Goal: Information Seeking & Learning: Learn about a topic

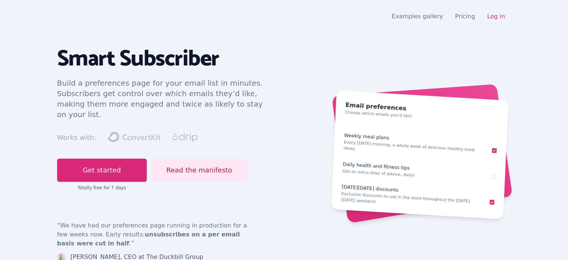
drag, startPoint x: 79, startPoint y: 129, endPoint x: 173, endPoint y: 128, distance: 94.1
click at [173, 131] on div "Works with: Drip" at bounding box center [164, 137] width 215 height 12
click at [167, 97] on p "Build a preferences page for your email list in minutes. Subscribers get contro…" at bounding box center [164, 99] width 215 height 42
click at [427, 15] on link "Examples gallery" at bounding box center [418, 16] width 52 height 7
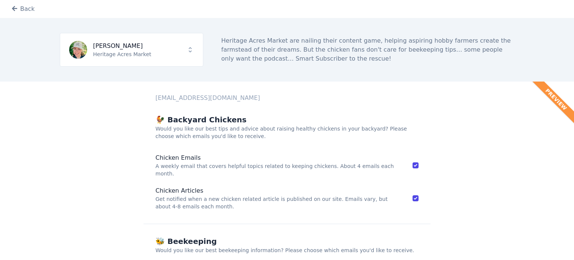
click at [425, 123] on div "🐓 Backyard Chickens Would you like our best tips and advice about raising healt…" at bounding box center [286, 123] width 287 height 43
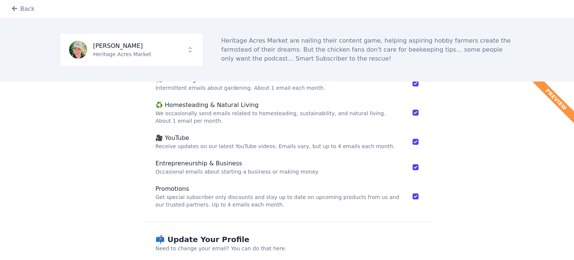
scroll to position [493, 0]
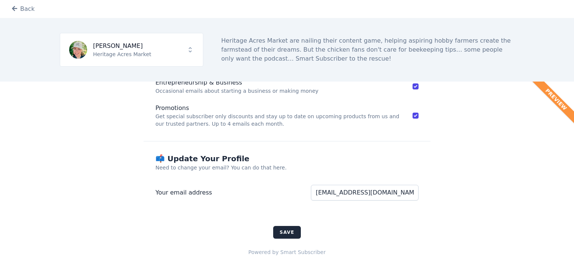
click at [363, 154] on div "📫 Update Your Profile" at bounding box center [286, 158] width 263 height 10
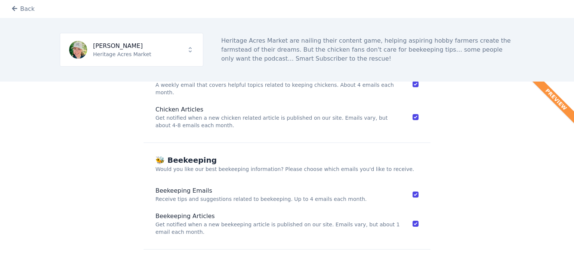
scroll to position [45, 0]
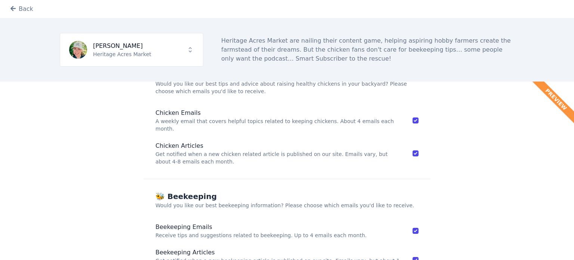
click at [25, 10] on link "Back" at bounding box center [21, 8] width 23 height 9
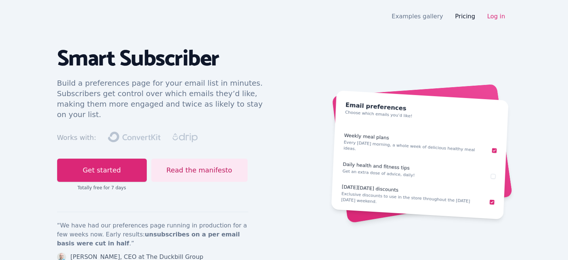
click at [466, 15] on link "Pricing" at bounding box center [465, 16] width 20 height 7
